Goal: Transaction & Acquisition: Purchase product/service

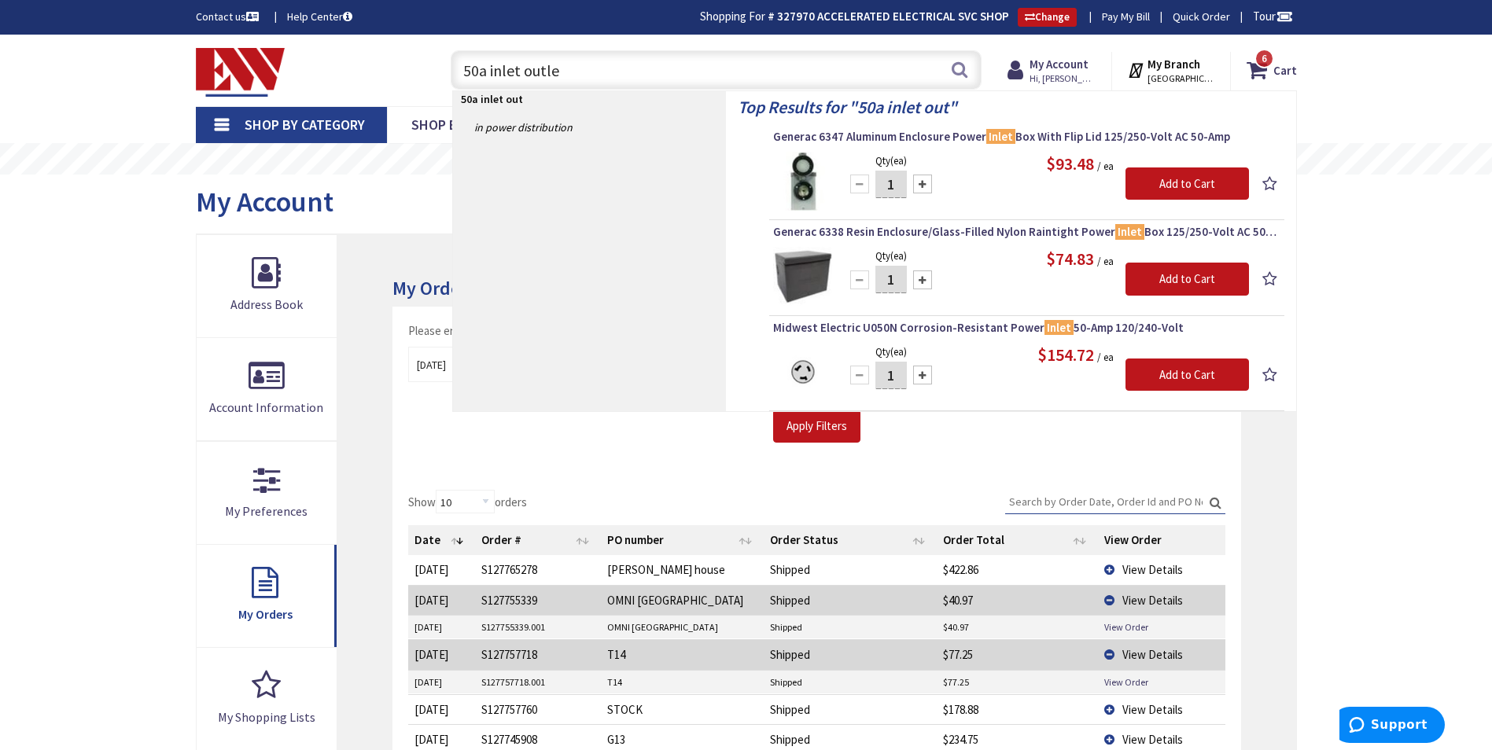
type input "50a inlet outlet"
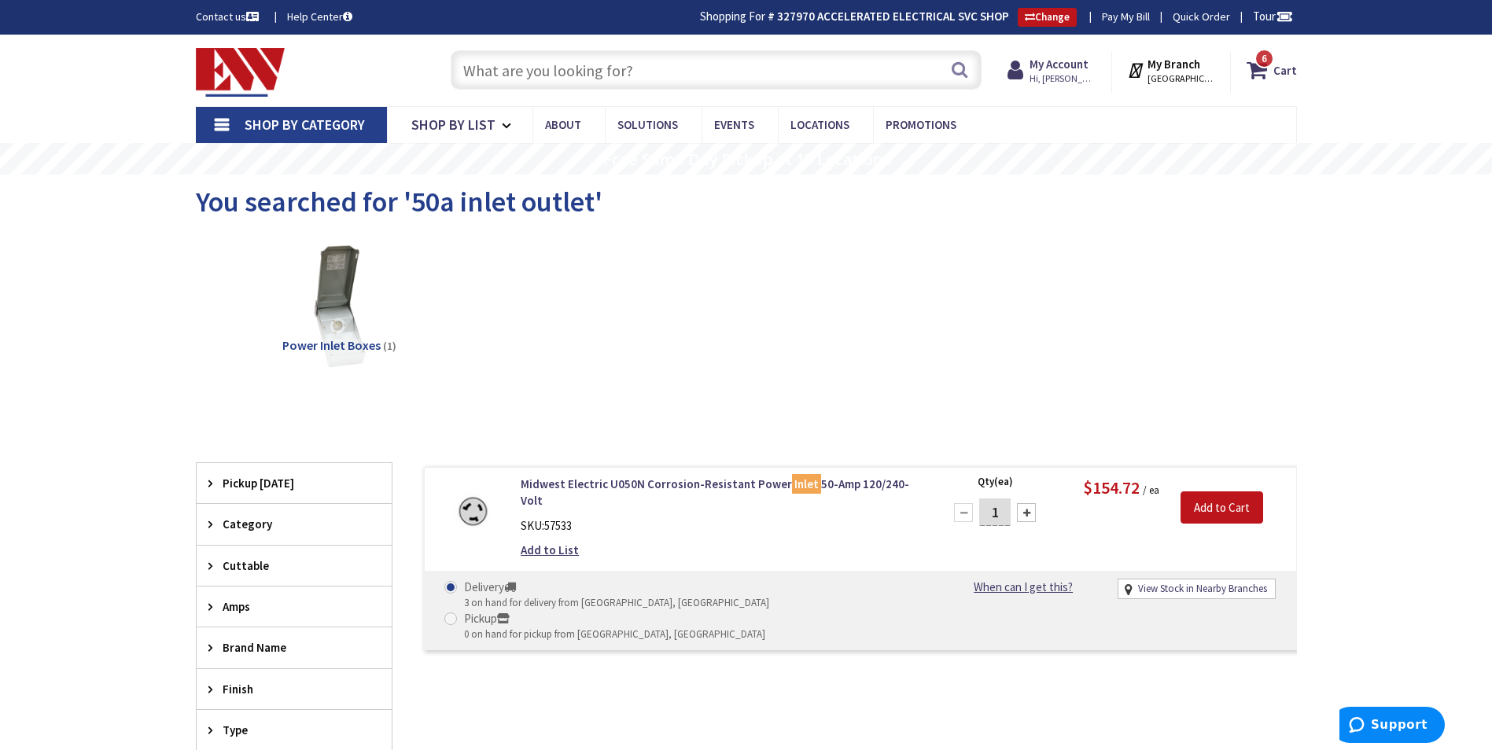
click at [569, 76] on input "text" at bounding box center [716, 69] width 531 height 39
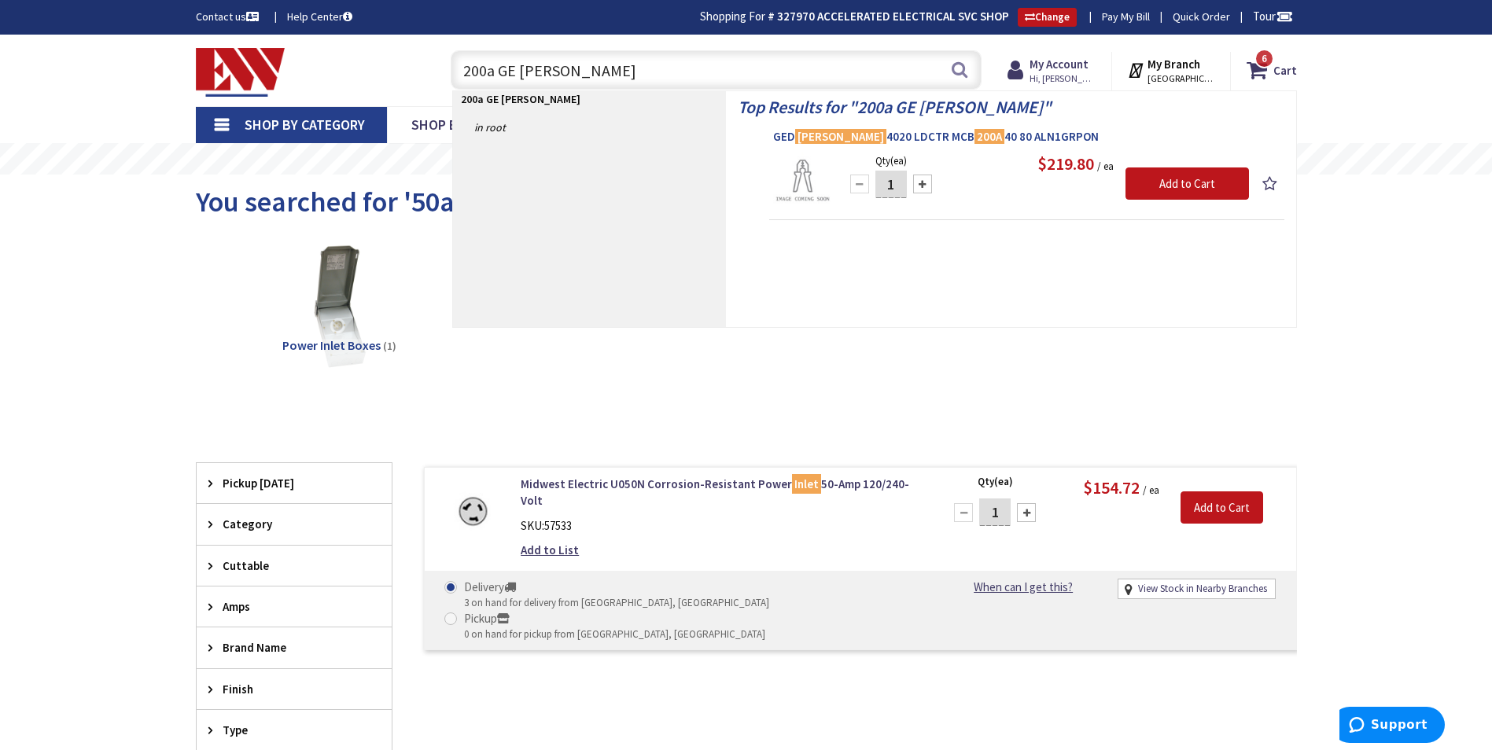
type input "200a GE PAM"
click at [885, 137] on span "GED PAM 4020 LDCTR MCB 200A 40 80 ALN1GRPON" at bounding box center [1026, 137] width 507 height 16
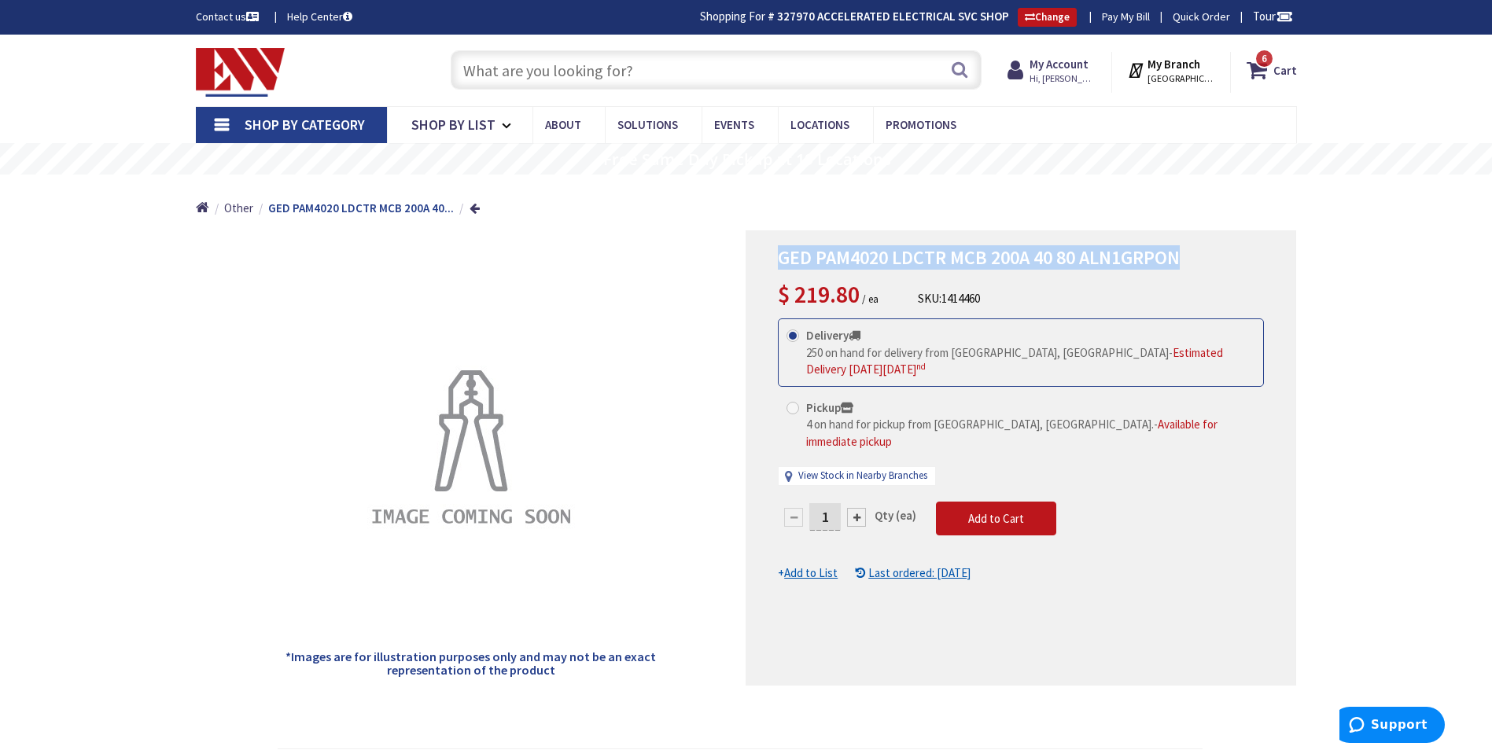
drag, startPoint x: 1200, startPoint y: 248, endPoint x: 782, endPoint y: 256, distance: 418.6
click at [782, 256] on h1 "GED PAM4020 LDCTR MCB 200A 40 80 ALN1GRPON" at bounding box center [1021, 258] width 486 height 23
copy span "GED PAM4020 LDCTR MCB 200A 40 80 ALN1GRPON"
click at [1079, 287] on div "GED PAM4020 LDCTR MCB 200A 40 80 ALN1GRPON $ 219.80 / ea SKU: 1414460" at bounding box center [1021, 279] width 486 height 65
click at [1259, 72] on icon at bounding box center [1260, 70] width 27 height 28
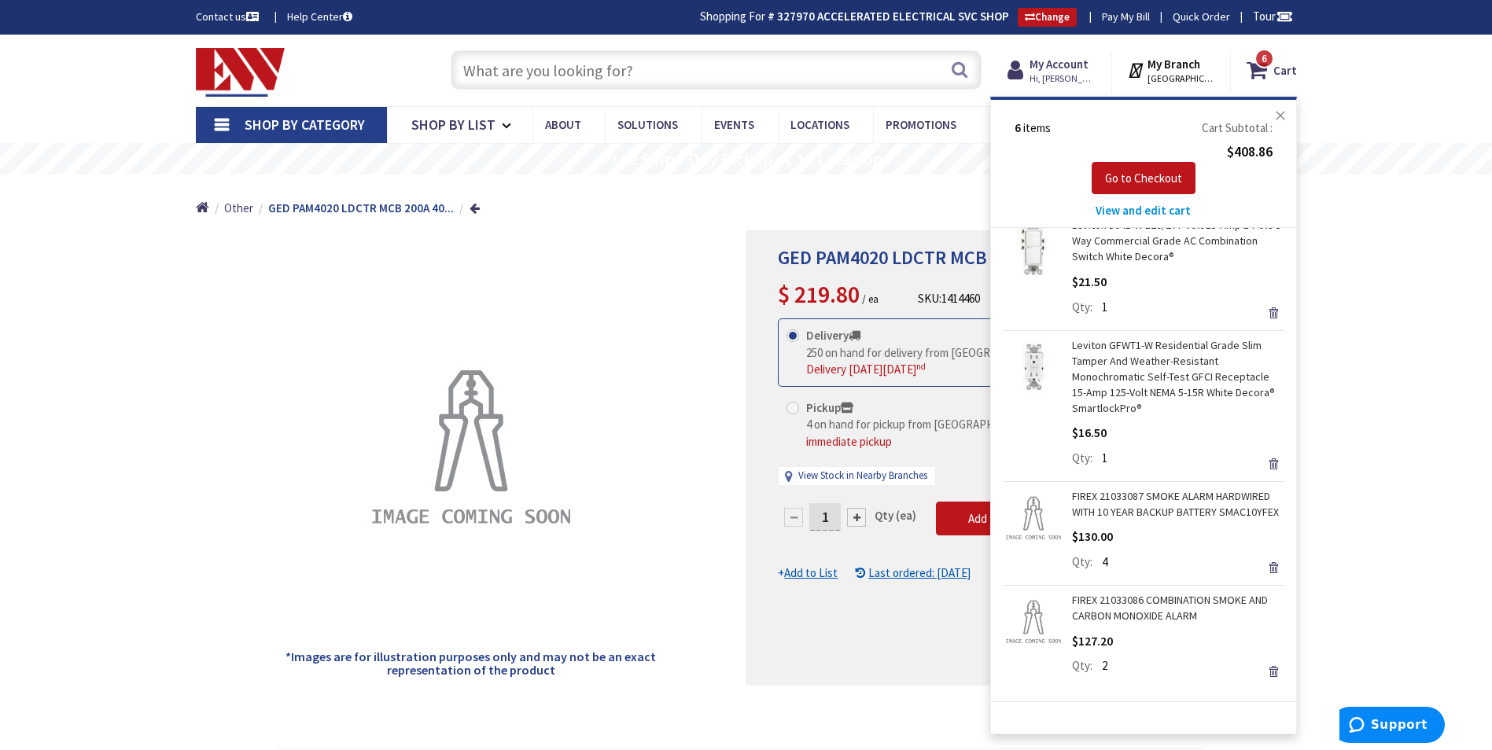
scroll to position [293, 0]
click at [1155, 211] on span "View and edit cart" at bounding box center [1143, 210] width 95 height 15
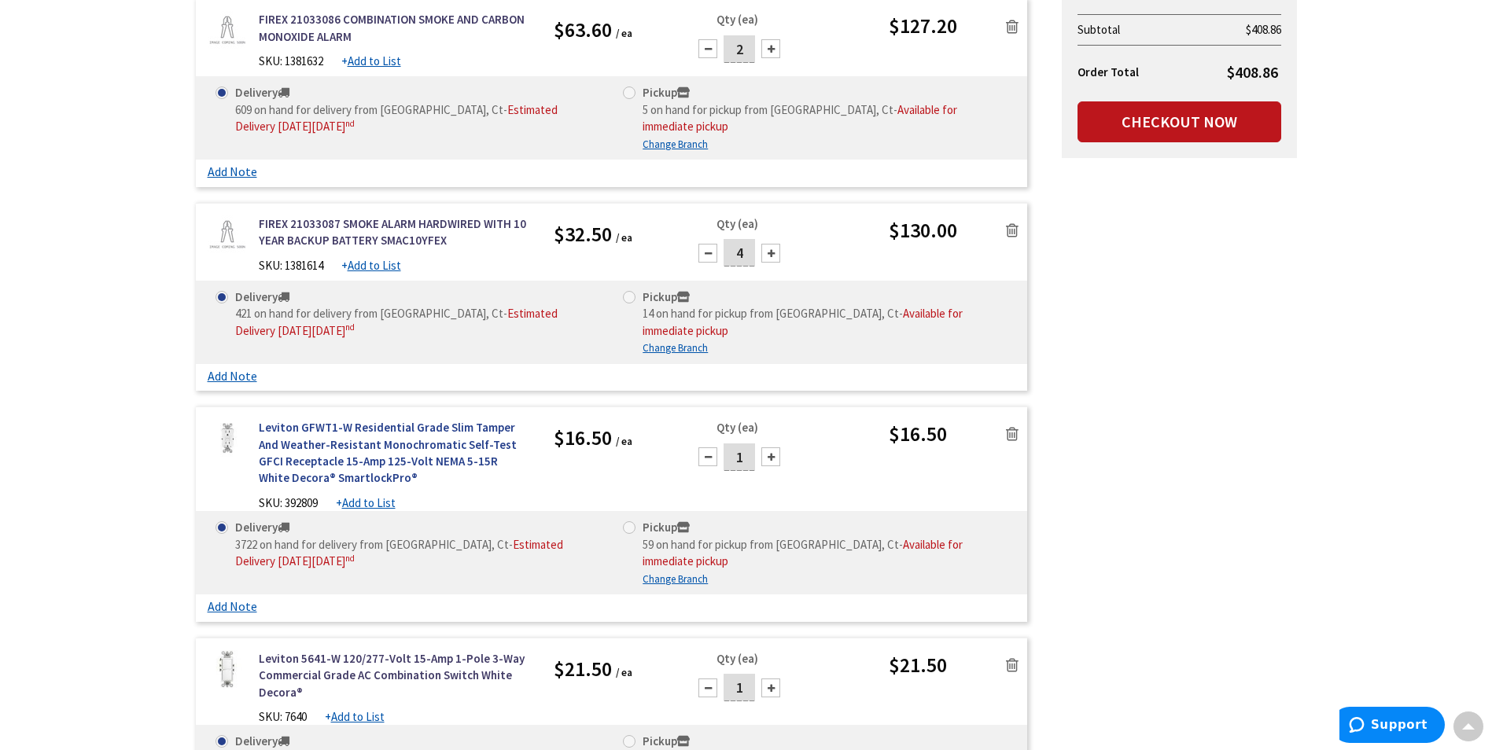
scroll to position [317, 0]
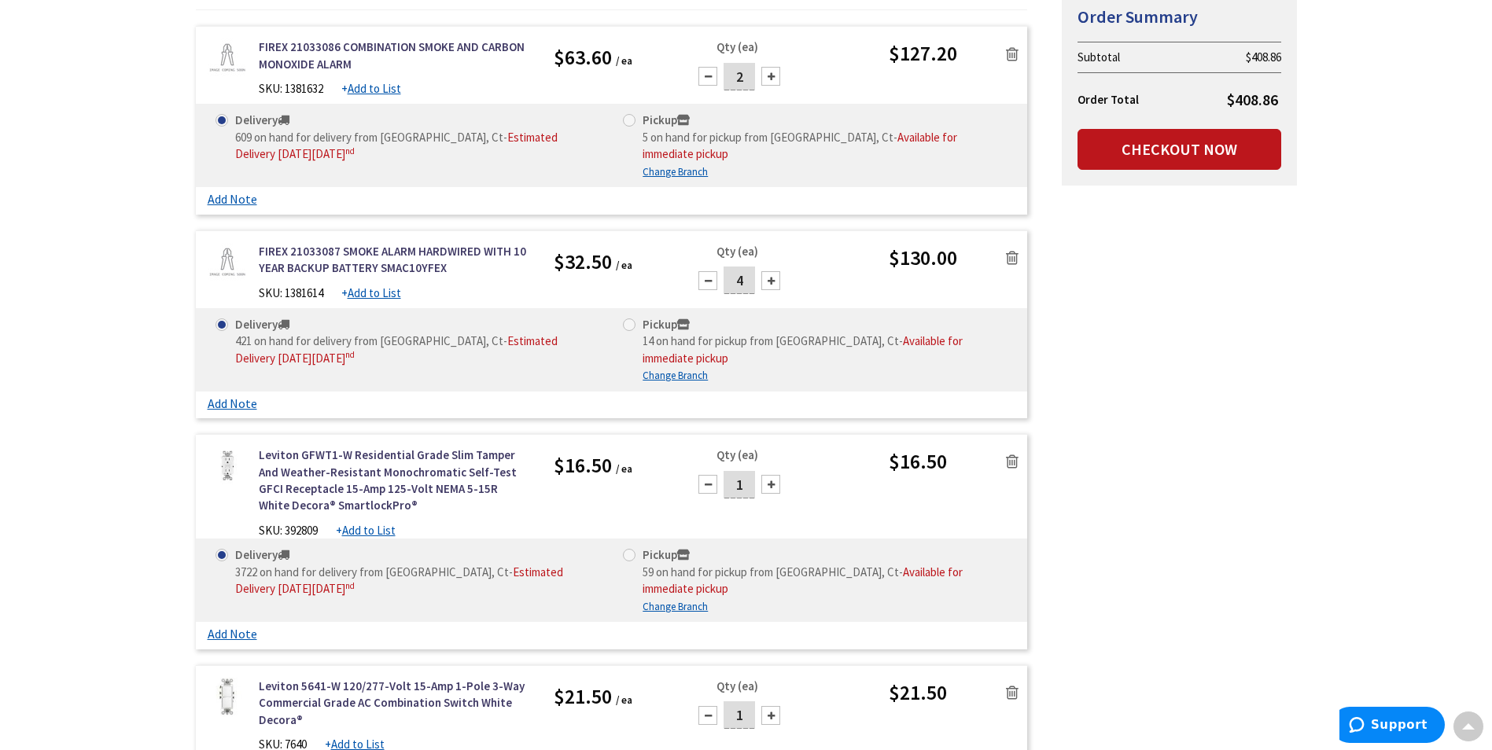
click at [768, 78] on div at bounding box center [770, 76] width 19 height 19
type input "3"
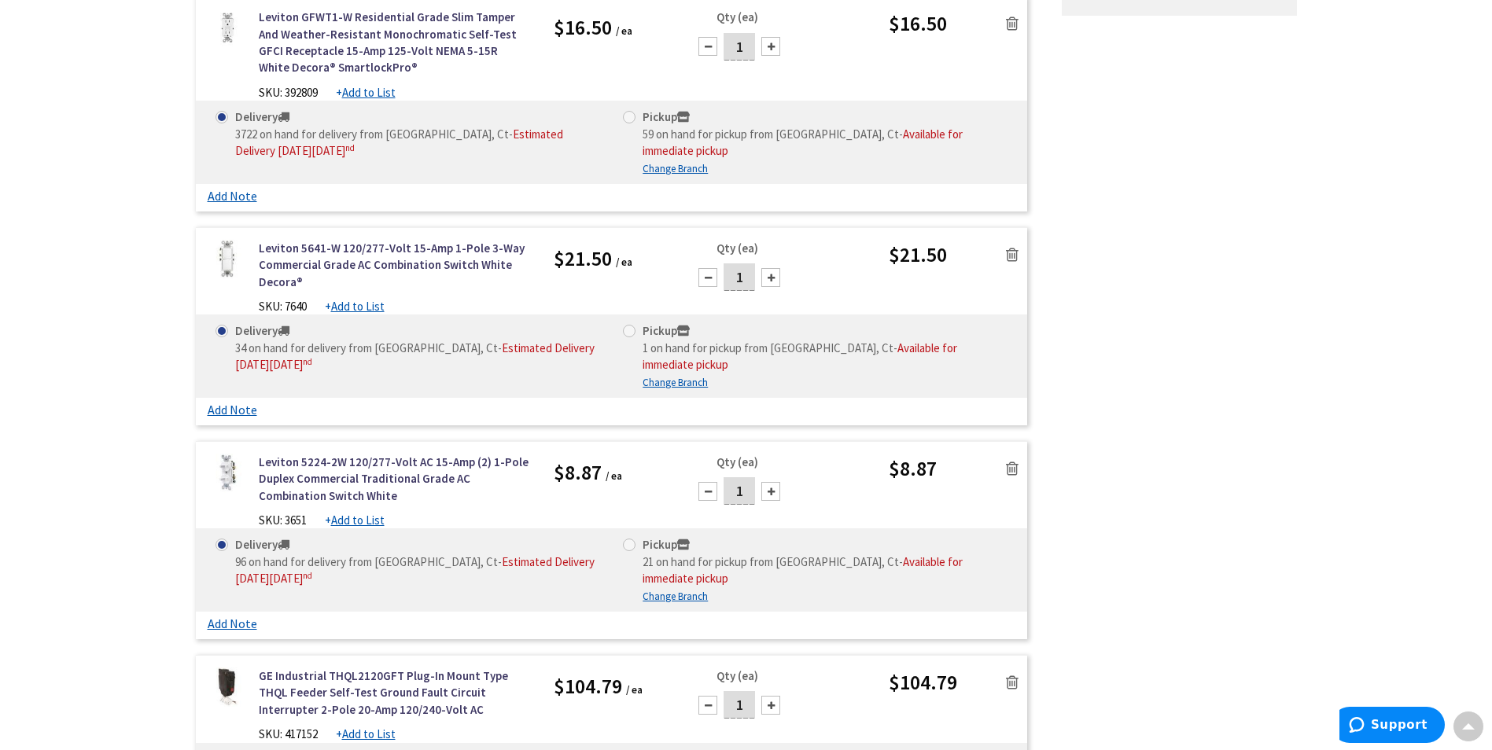
scroll to position [553, 0]
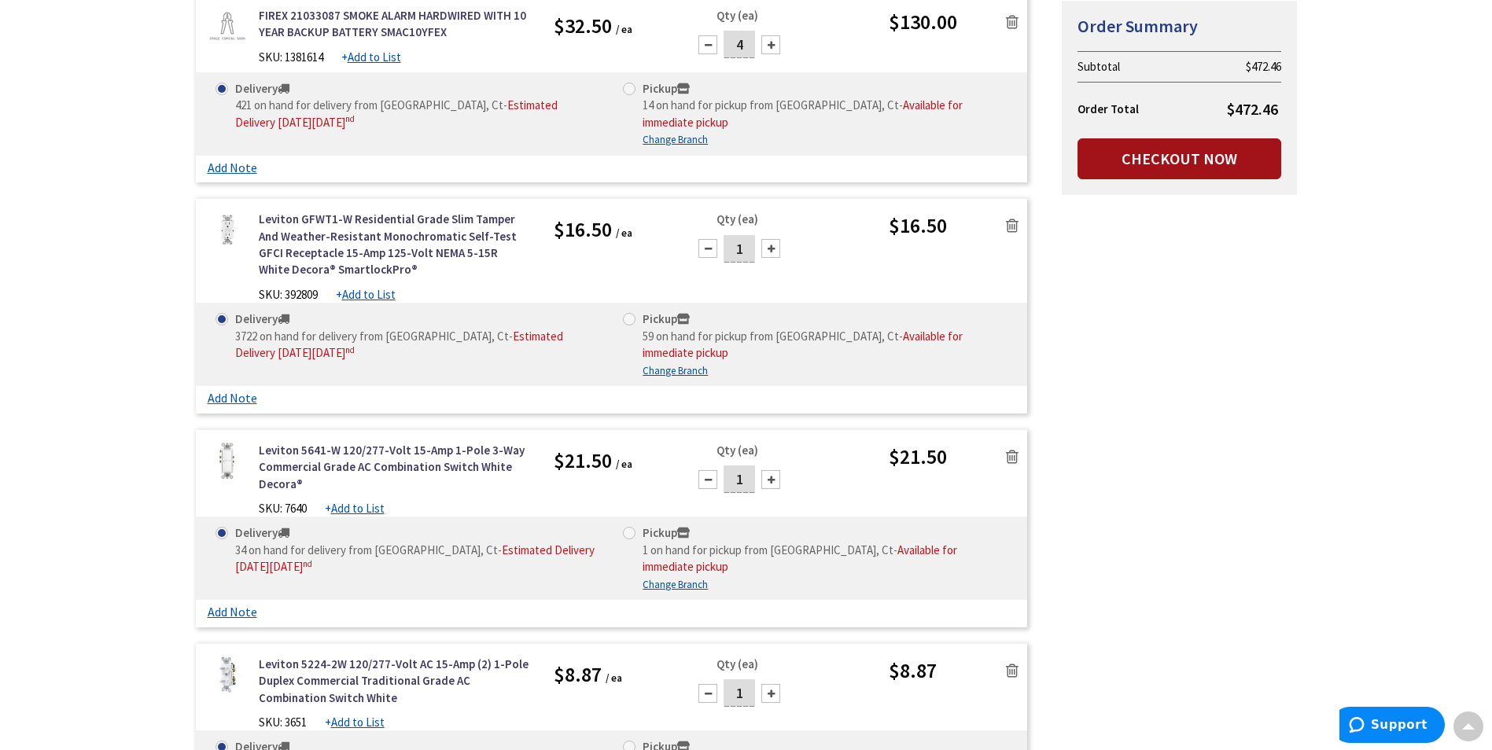
click at [1185, 162] on link "Checkout Now" at bounding box center [1180, 158] width 204 height 41
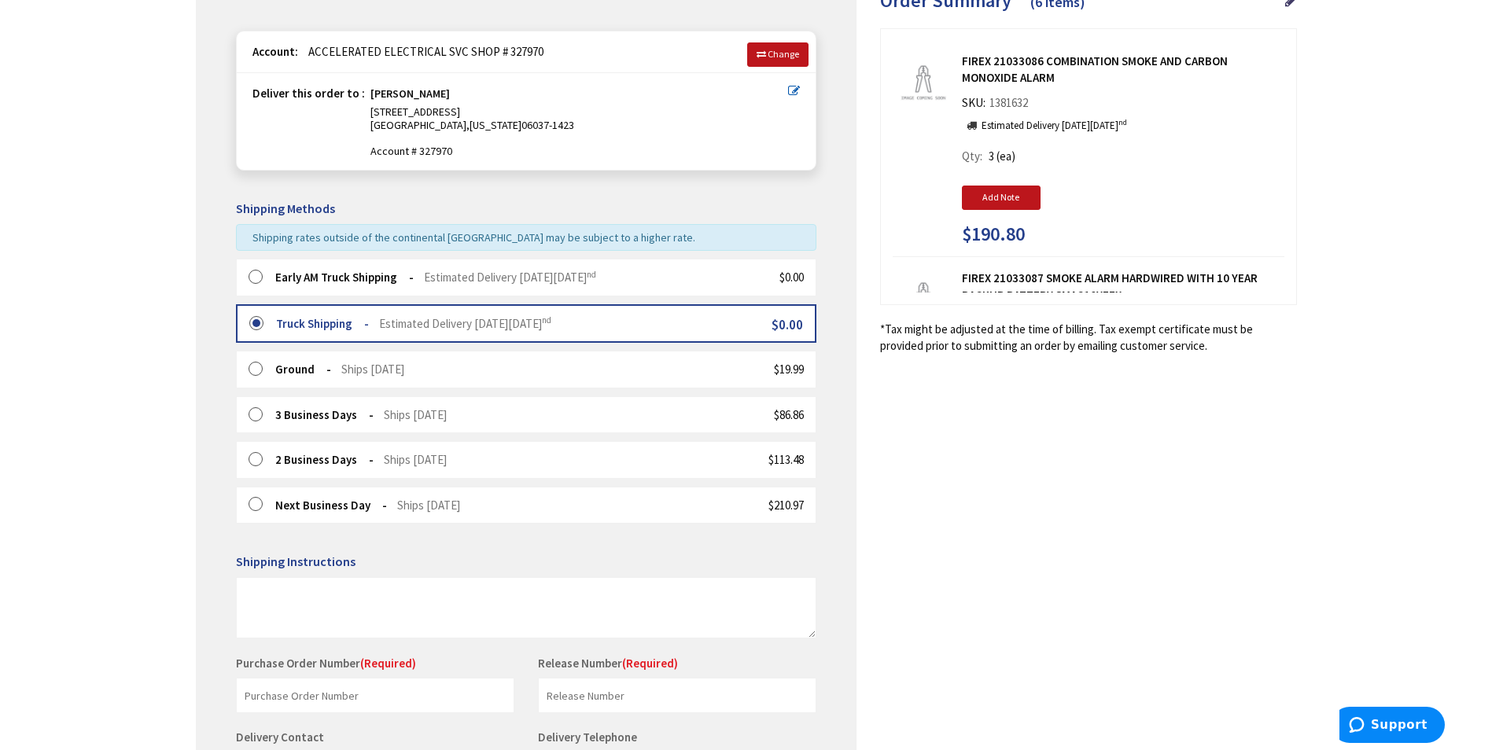
scroll to position [412, 0]
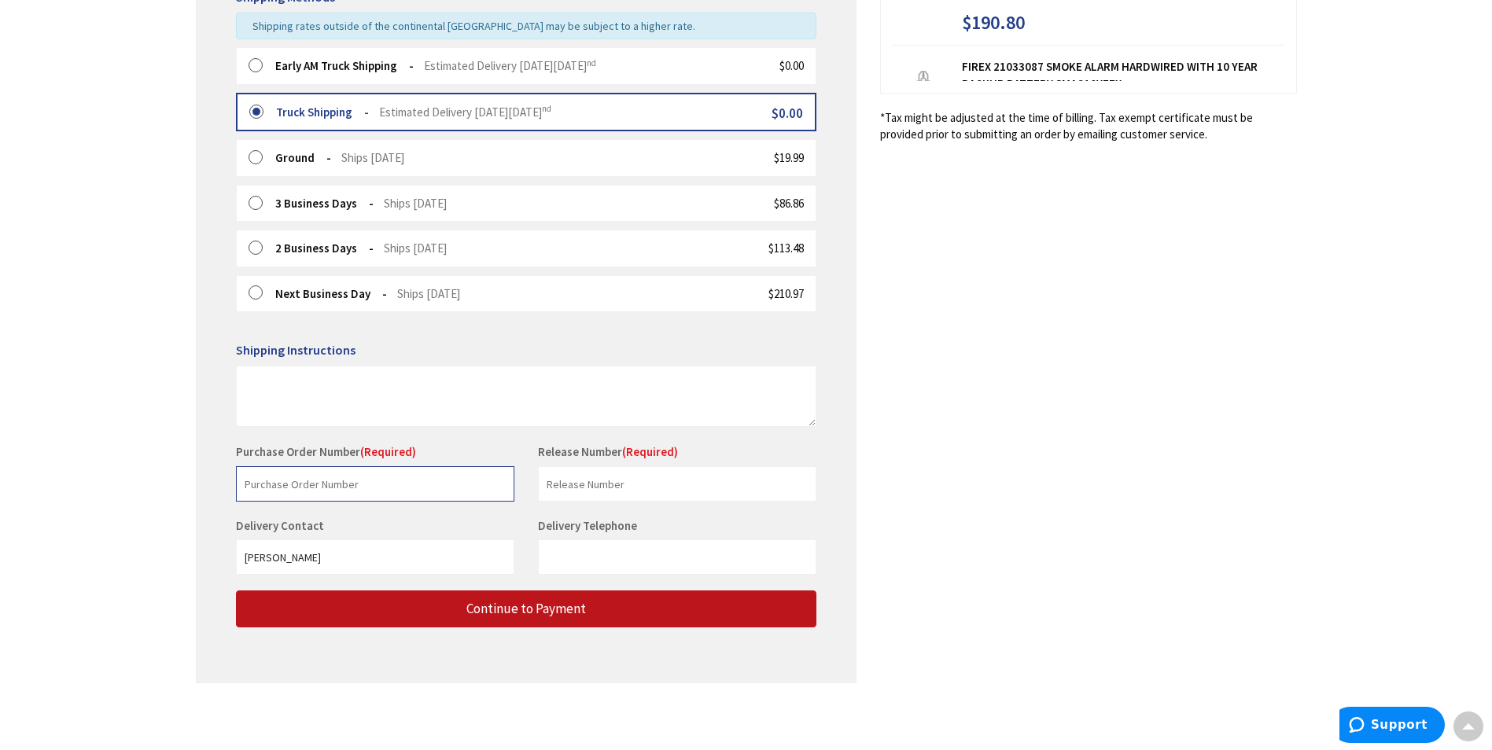
click at [380, 484] on input "text" at bounding box center [375, 483] width 278 height 35
type input "[PERSON_NAME]"
click at [603, 482] on input "text" at bounding box center [677, 483] width 278 height 35
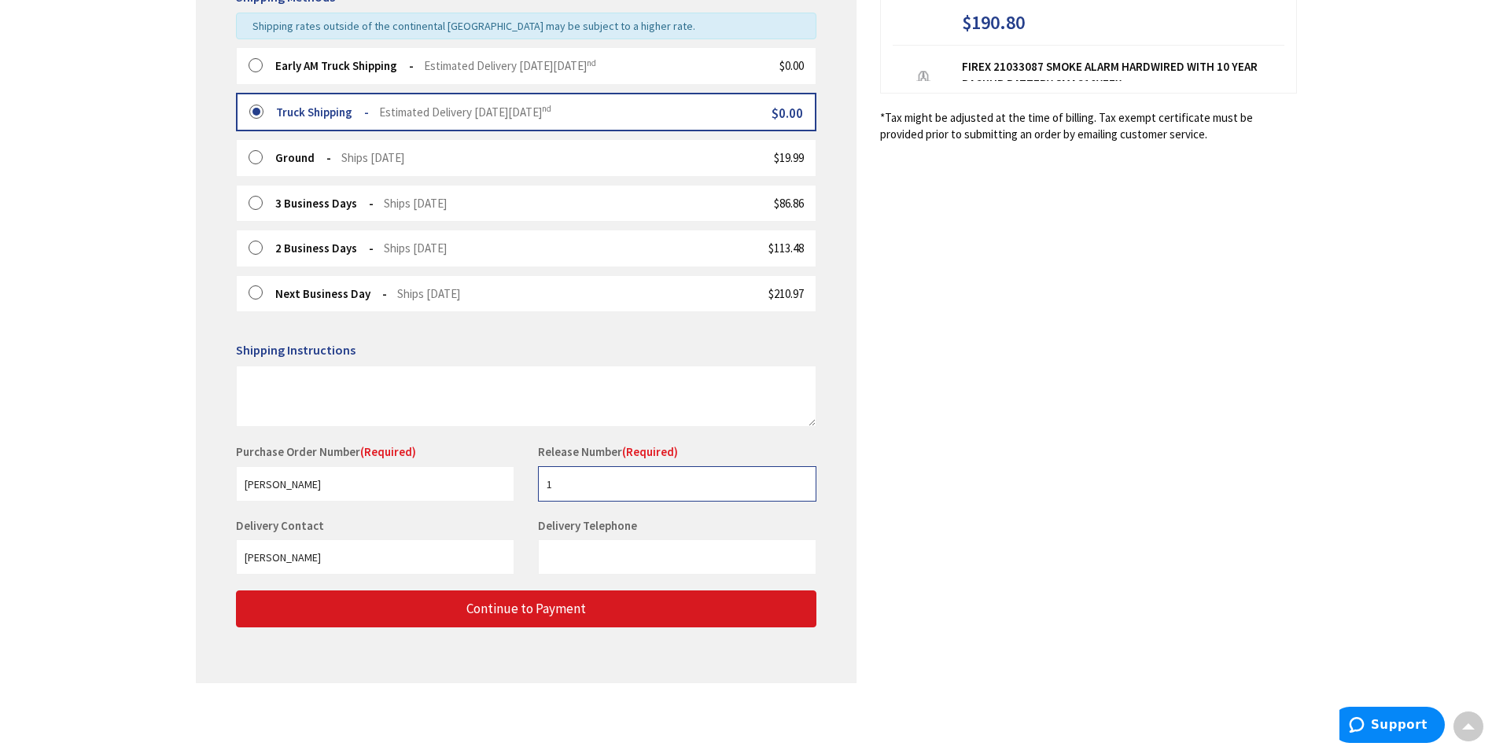
type input "1"
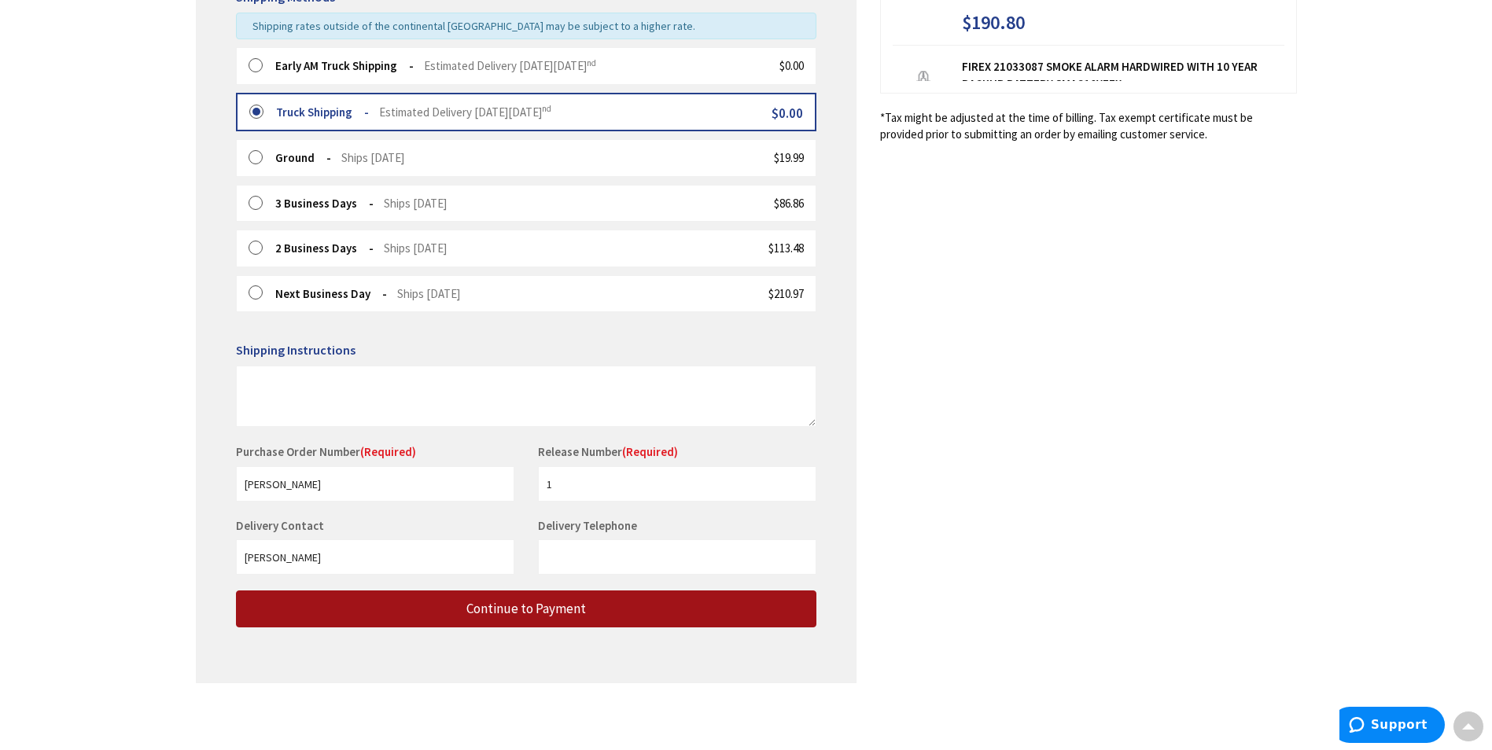
click at [548, 620] on button "Continue to Payment" at bounding box center [526, 609] width 581 height 37
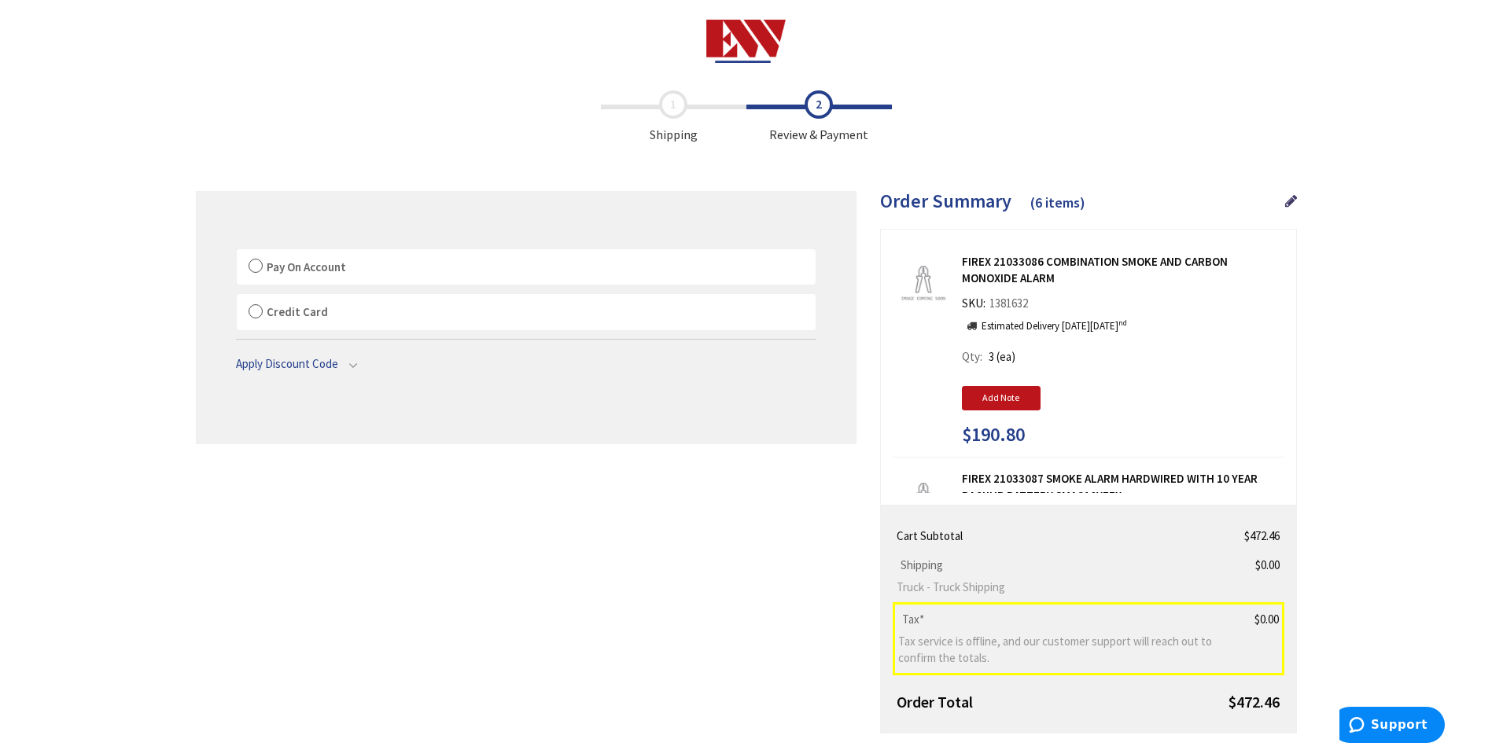
click at [267, 262] on span "Pay On Account" at bounding box center [306, 267] width 79 height 15
click at [260, 270] on label "Pay On Account" at bounding box center [526, 267] width 579 height 36
click at [237, 253] on input "Pay On Account" at bounding box center [237, 253] width 0 height 0
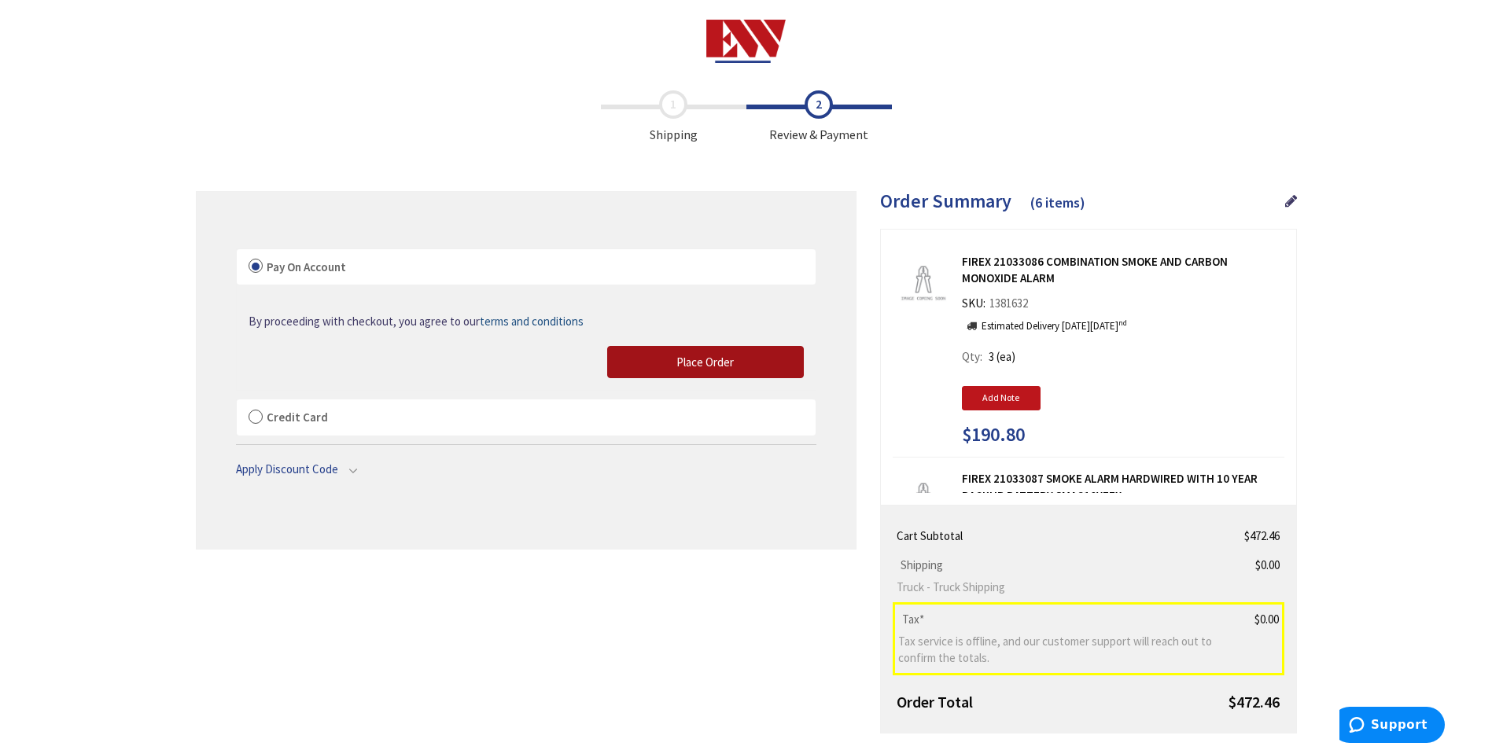
drag, startPoint x: 670, startPoint y: 365, endPoint x: 680, endPoint y: 317, distance: 49.1
click at [670, 365] on button "Place Order" at bounding box center [705, 362] width 197 height 33
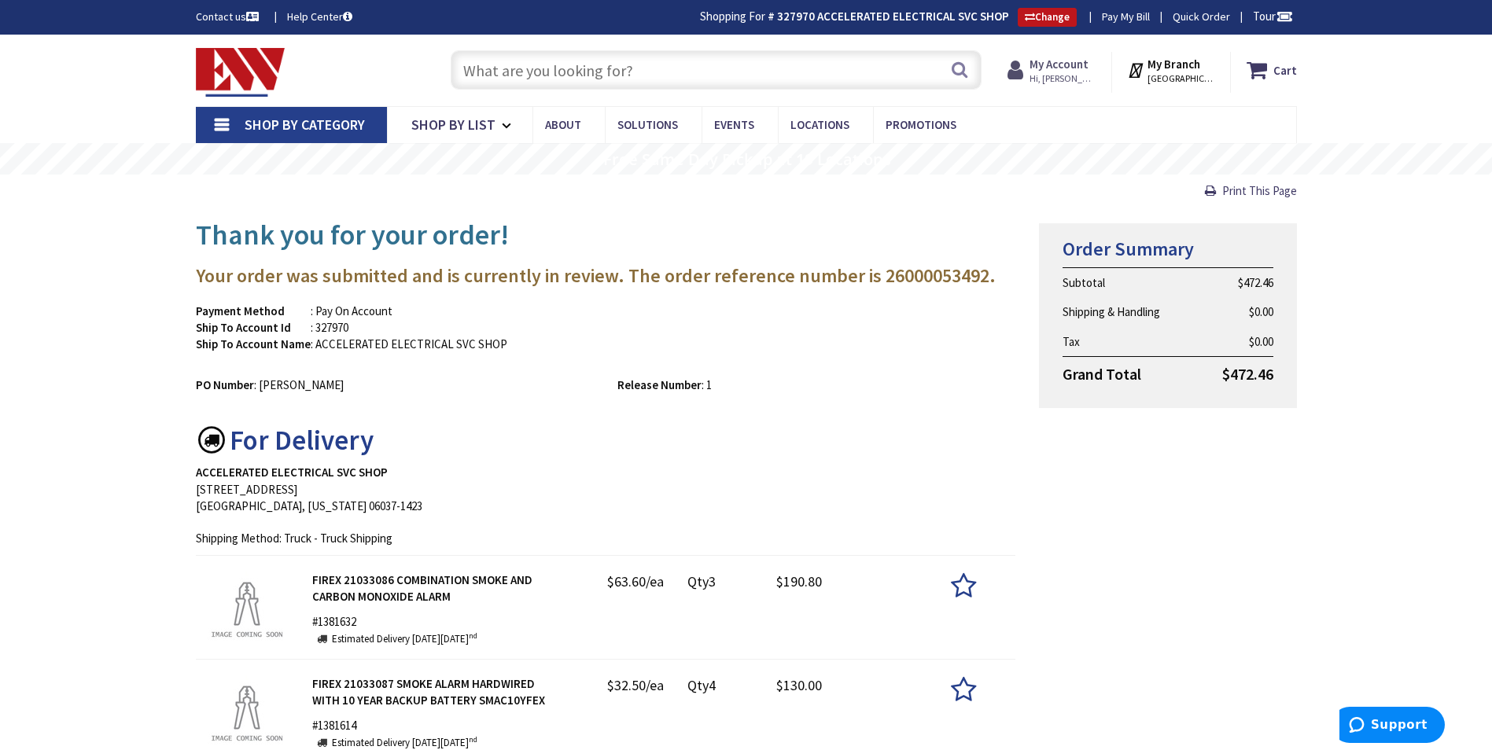
click at [1081, 59] on strong "My Account" at bounding box center [1059, 64] width 59 height 15
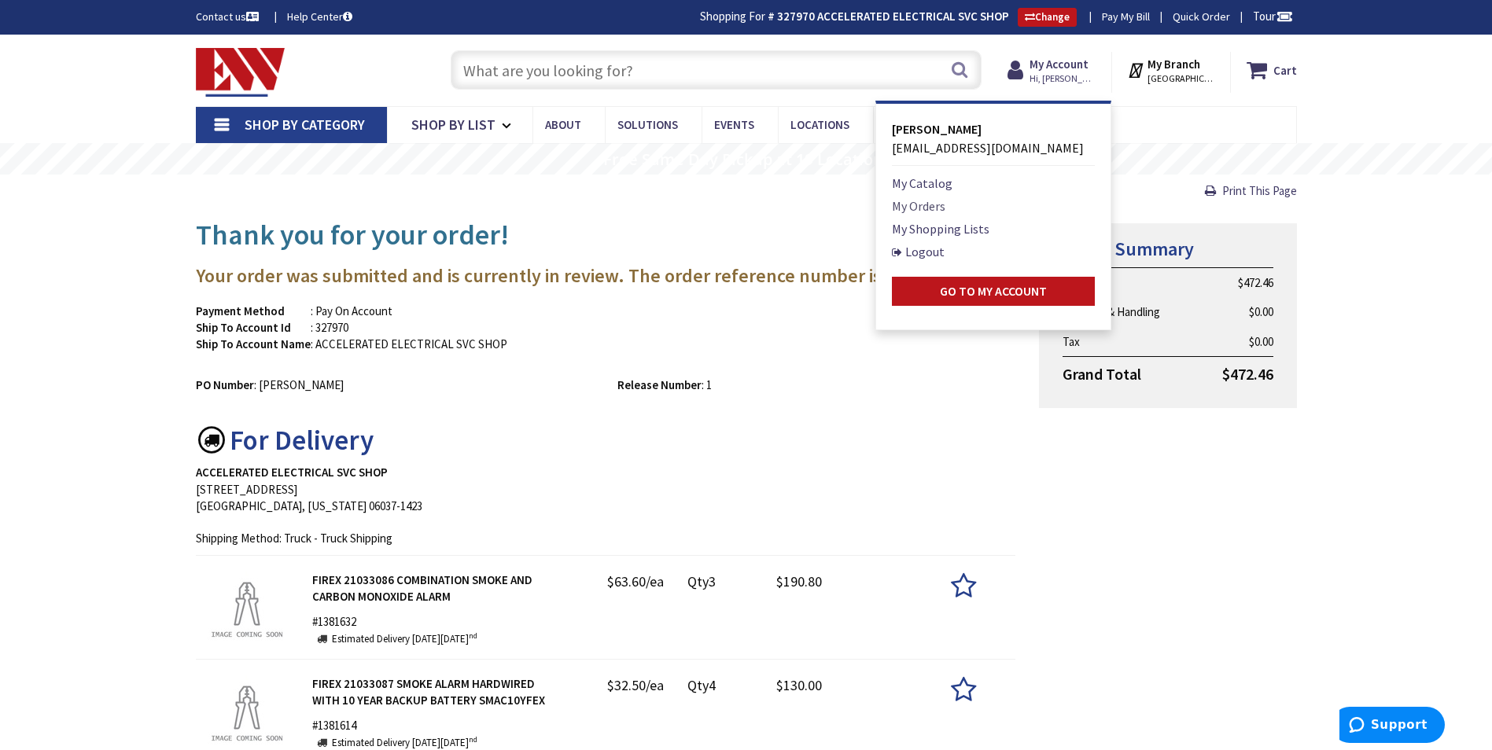
click at [923, 211] on link "My Orders" at bounding box center [918, 206] width 53 height 19
